Goal: Check status: Check status

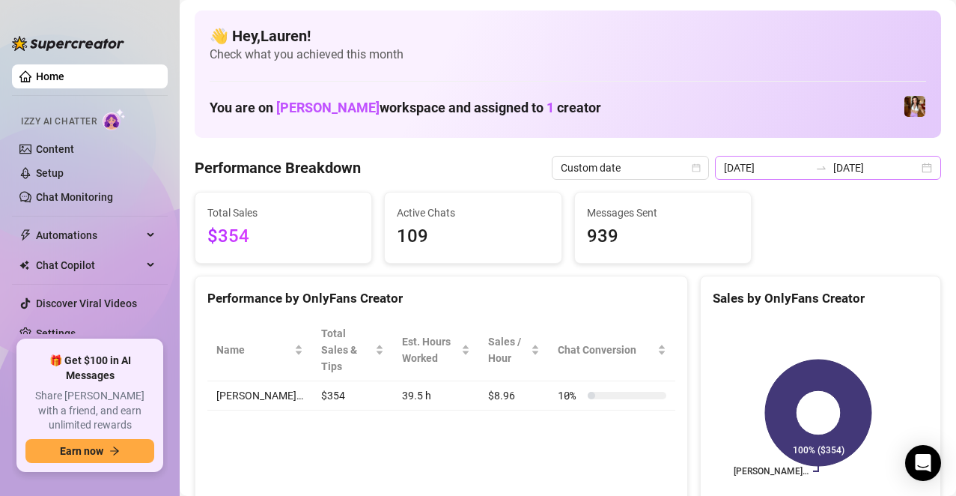
click at [910, 160] on div "[DATE] [DATE]" at bounding box center [828, 168] width 226 height 24
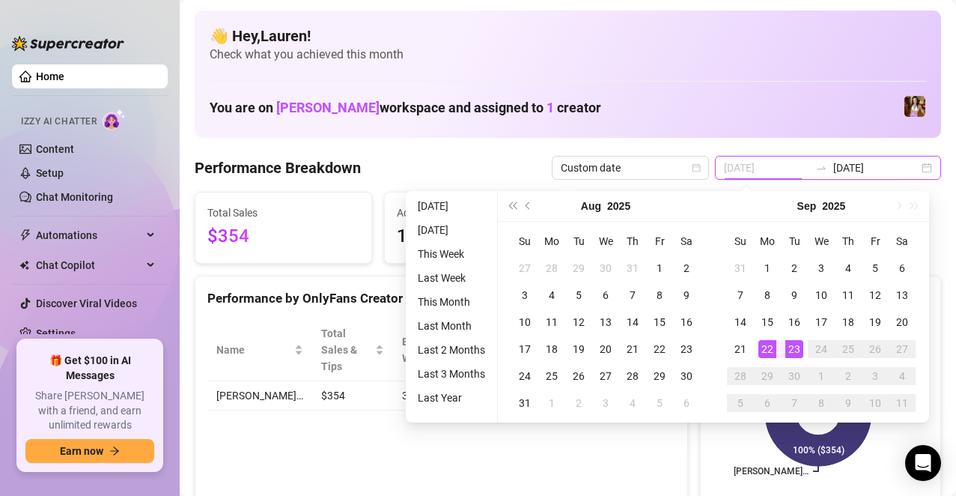
type input "[DATE]"
click at [797, 344] on div "23" at bounding box center [794, 349] width 18 height 18
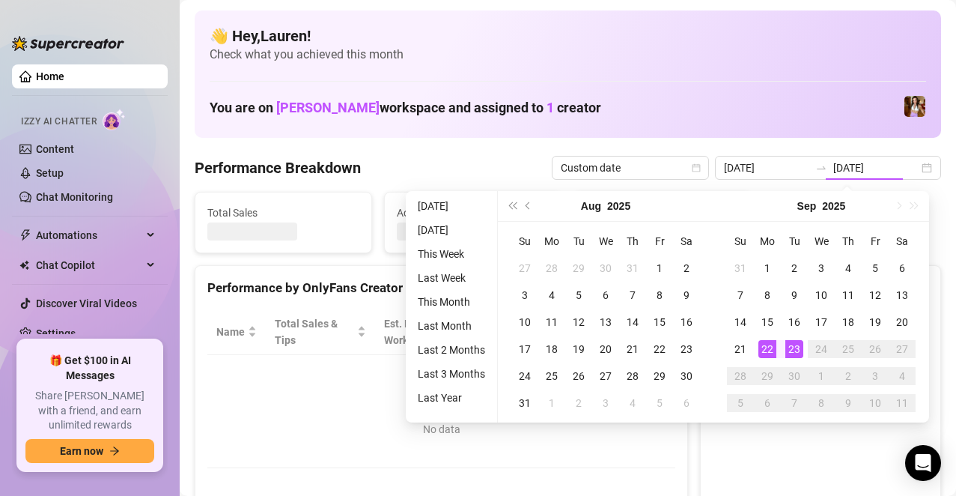
type input "[DATE]"
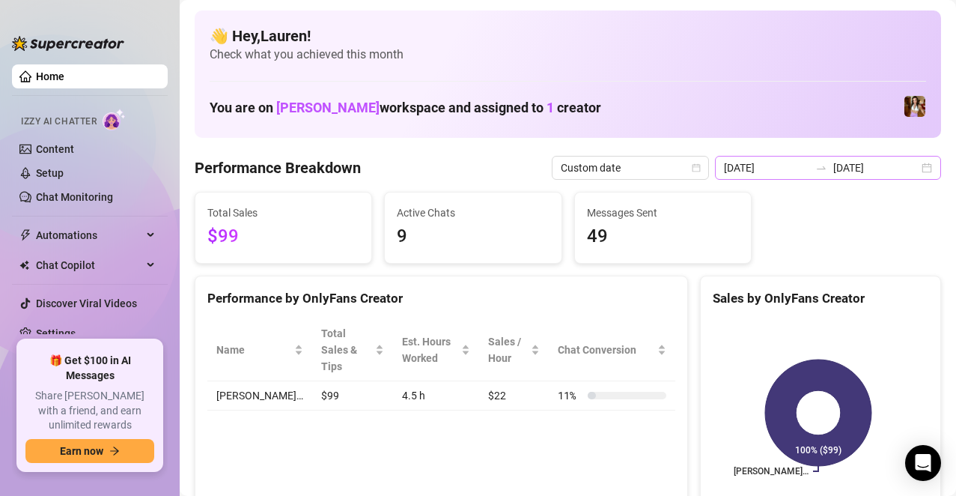
click at [909, 173] on div "[DATE] [DATE]" at bounding box center [828, 168] width 226 height 24
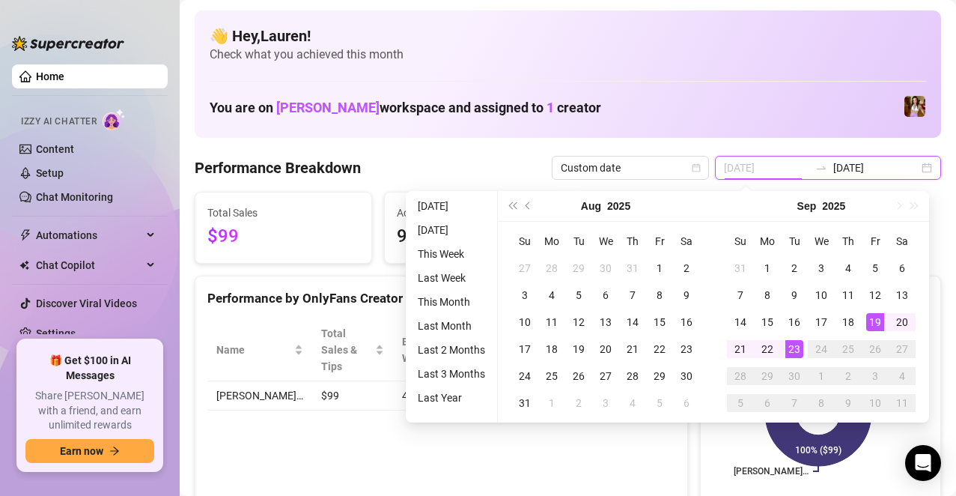
type input "[DATE]"
click at [868, 317] on div "19" at bounding box center [875, 322] width 18 height 18
type input "[DATE]"
click at [789, 346] on div "23" at bounding box center [794, 349] width 18 height 18
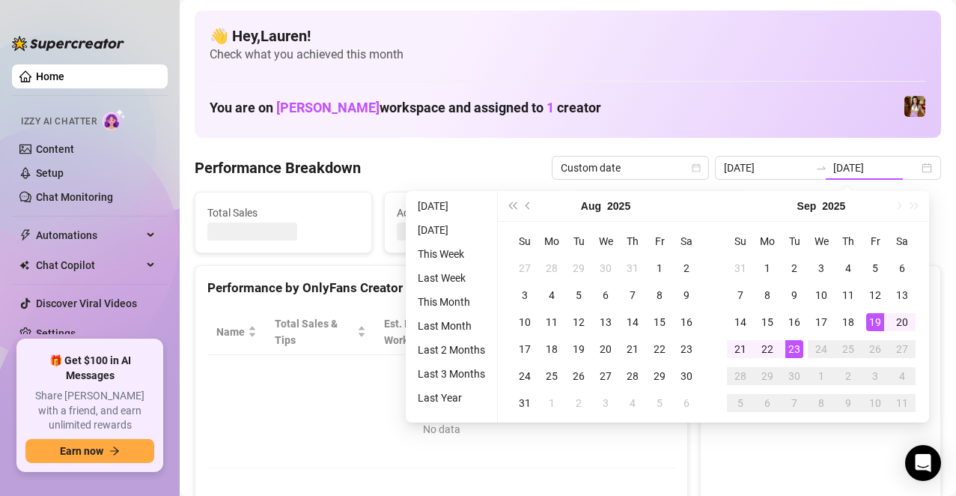
type input "[DATE]"
